Goal: Task Accomplishment & Management: Use online tool/utility

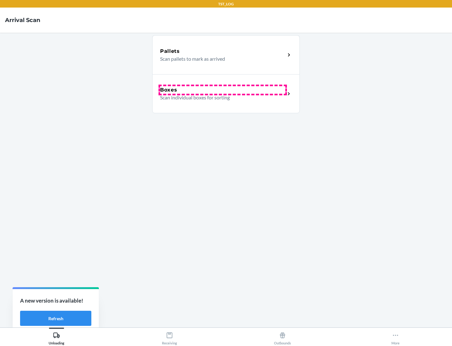
click at [223, 90] on div "Boxes" at bounding box center [222, 90] width 125 height 8
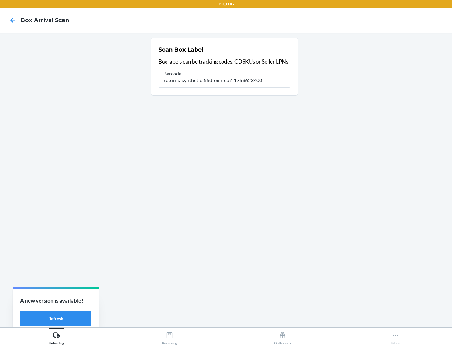
type input "returns-synthetic-56d-e6n-cb7-1758623400"
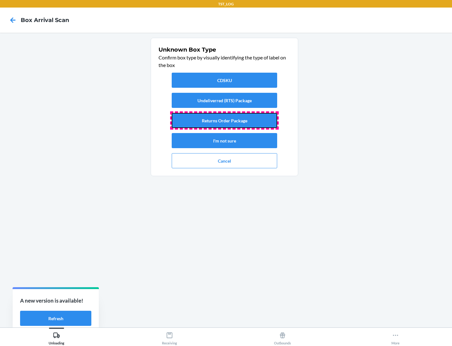
click at [225, 120] on button "Returns Order Package" at bounding box center [225, 120] width 106 height 15
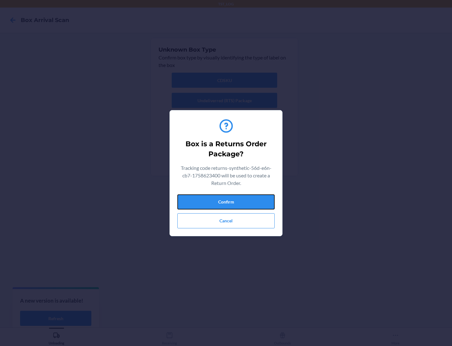
click at [226, 201] on button "Confirm" at bounding box center [225, 201] width 97 height 15
